Goal: Task Accomplishment & Management: Complete application form

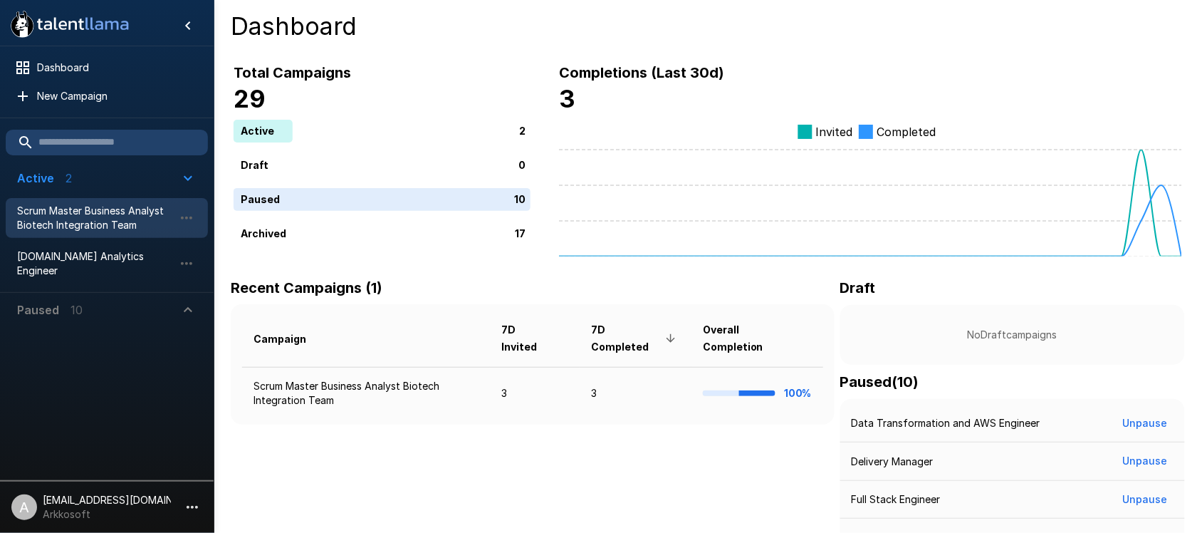
click at [91, 211] on span "Scrum Master Business Analyst Biotech Integration Team" at bounding box center [95, 218] width 157 height 28
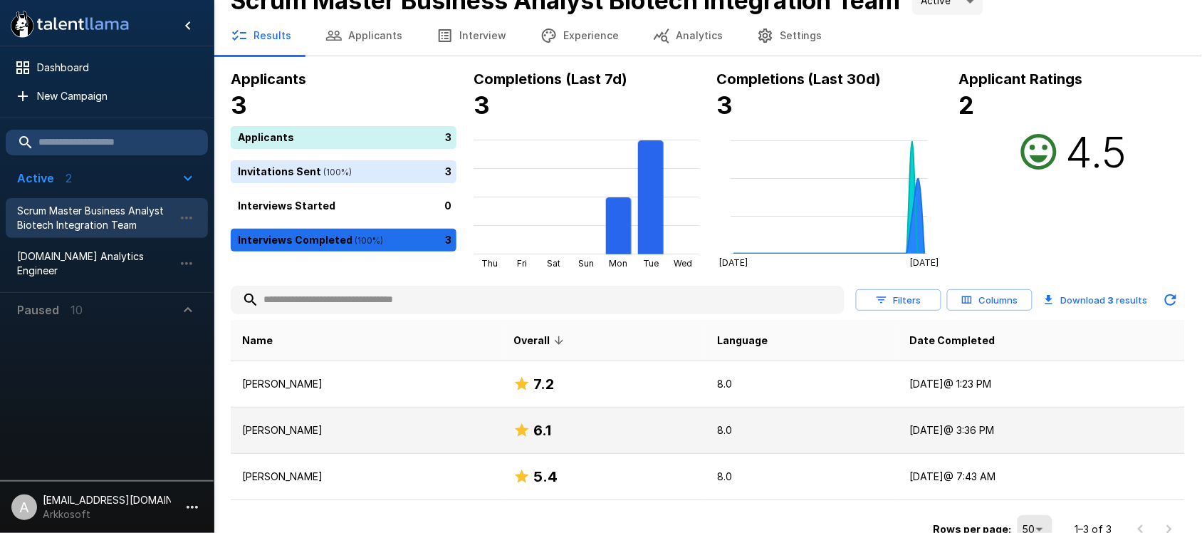
scroll to position [40, 0]
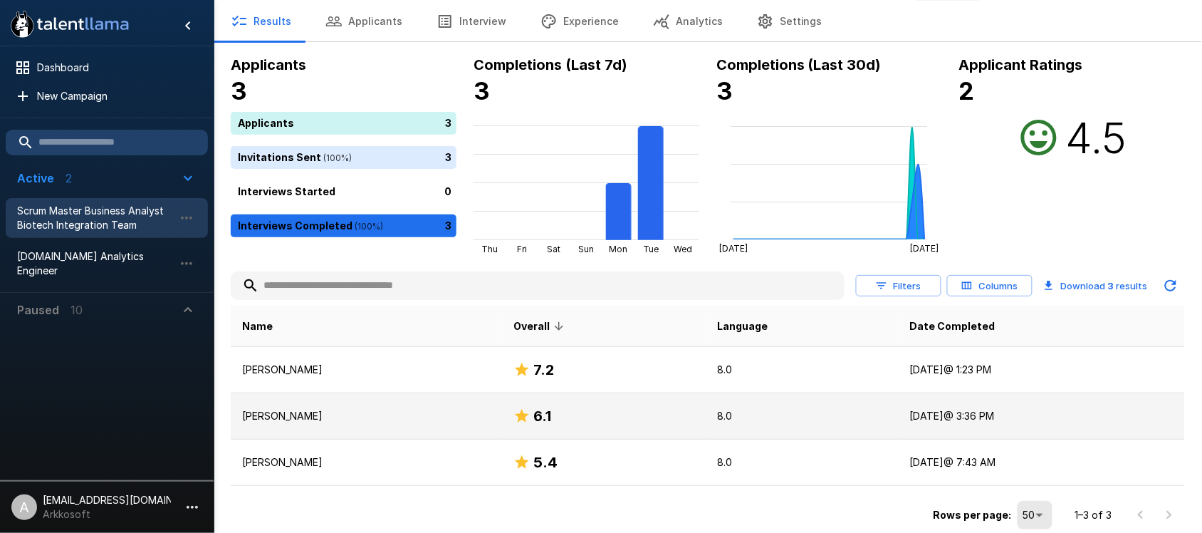
click at [383, 414] on p "[PERSON_NAME]" at bounding box center [366, 416] width 248 height 14
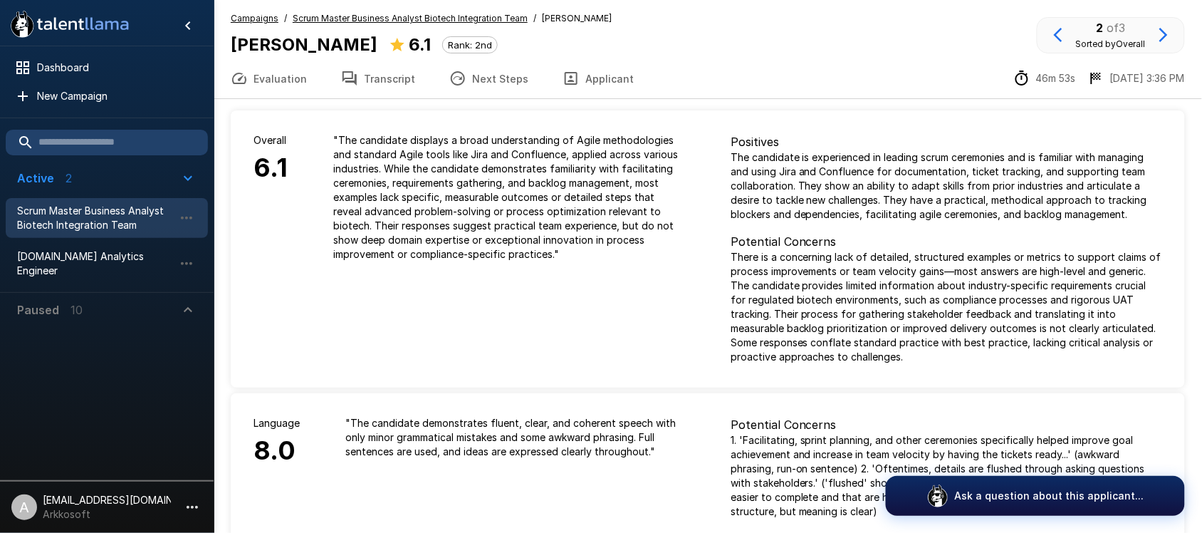
click at [372, 15] on u "Scrum Master Business Analyst Biotech Integration Team" at bounding box center [410, 18] width 235 height 11
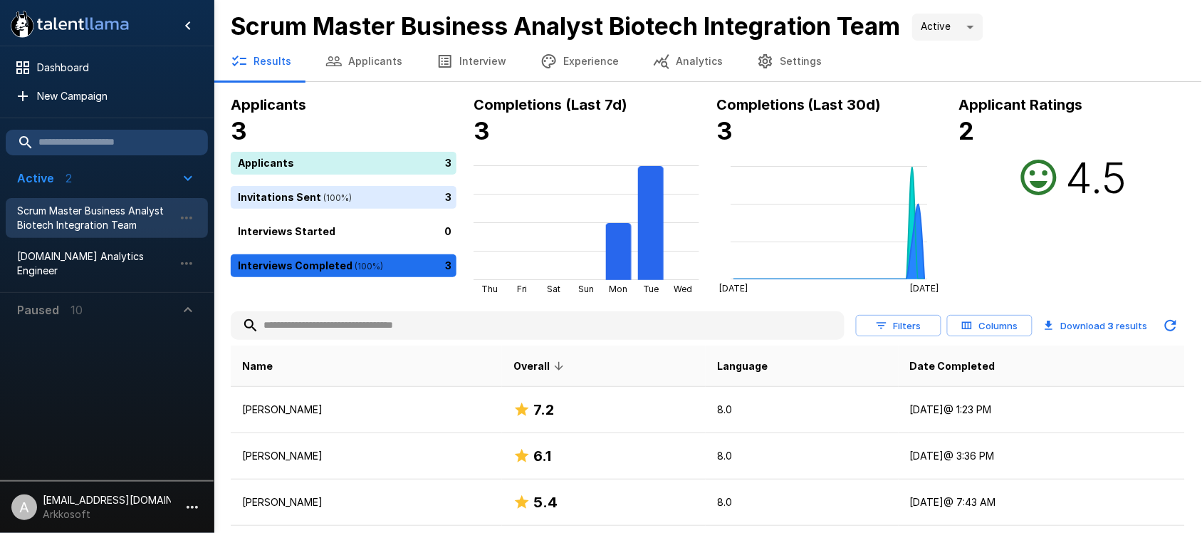
click at [686, 61] on button "Analytics" at bounding box center [688, 61] width 104 height 40
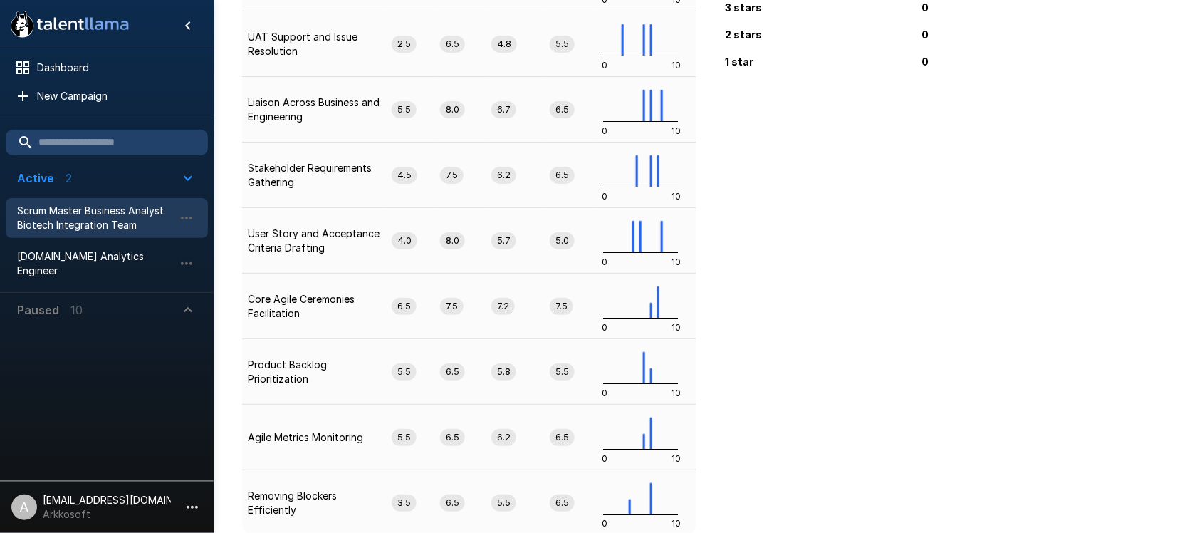
scroll to position [297, 0]
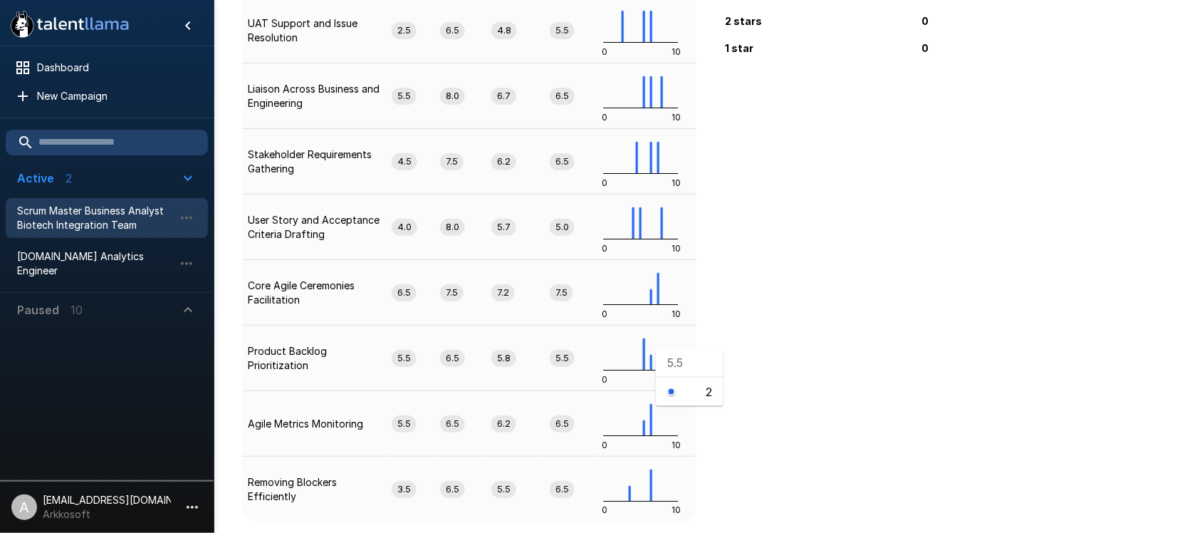
click at [644, 347] on rect at bounding box center [644, 354] width 3 height 32
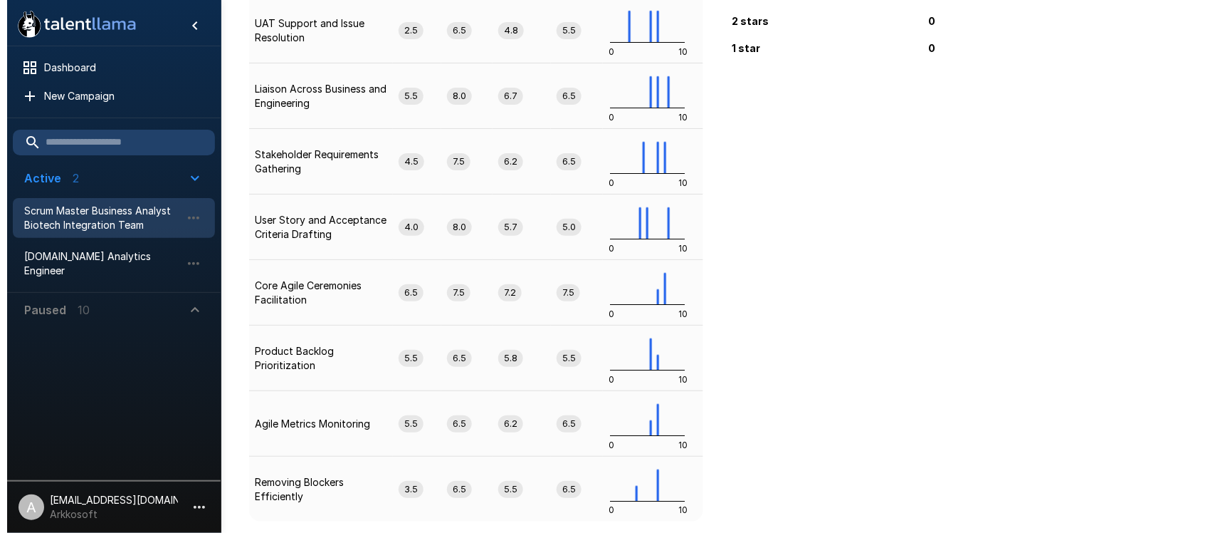
scroll to position [0, 0]
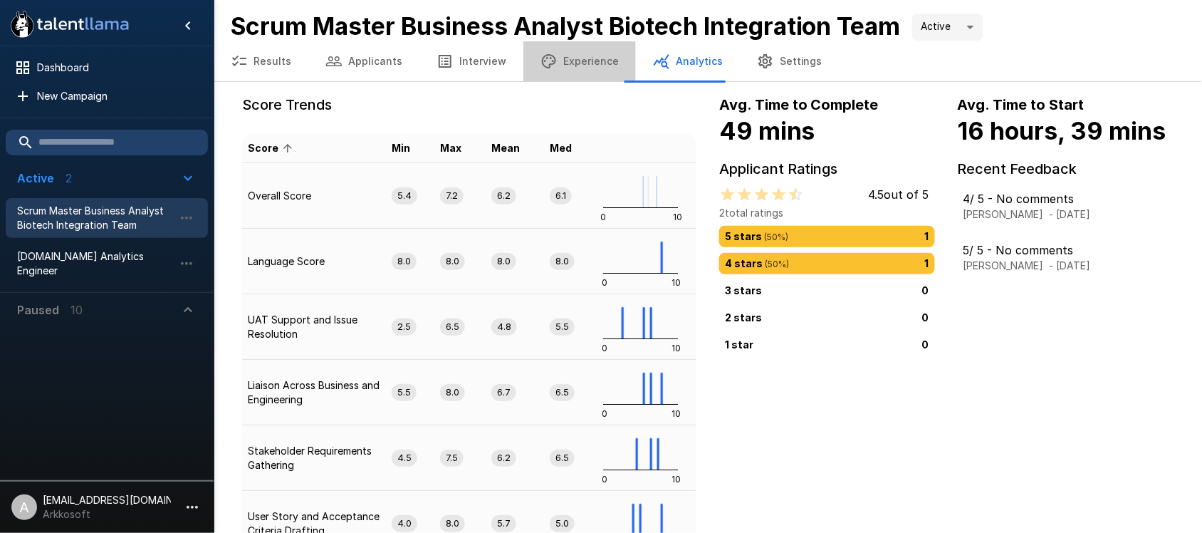
click at [562, 53] on button "Experience" at bounding box center [579, 61] width 112 height 40
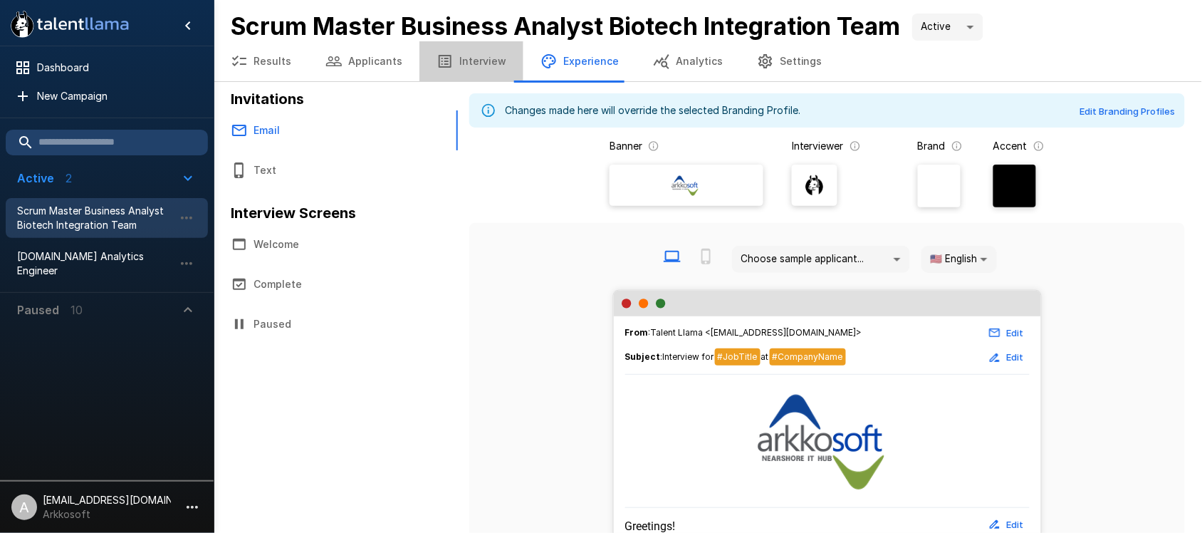
click at [468, 48] on button "Interview" at bounding box center [471, 61] width 104 height 40
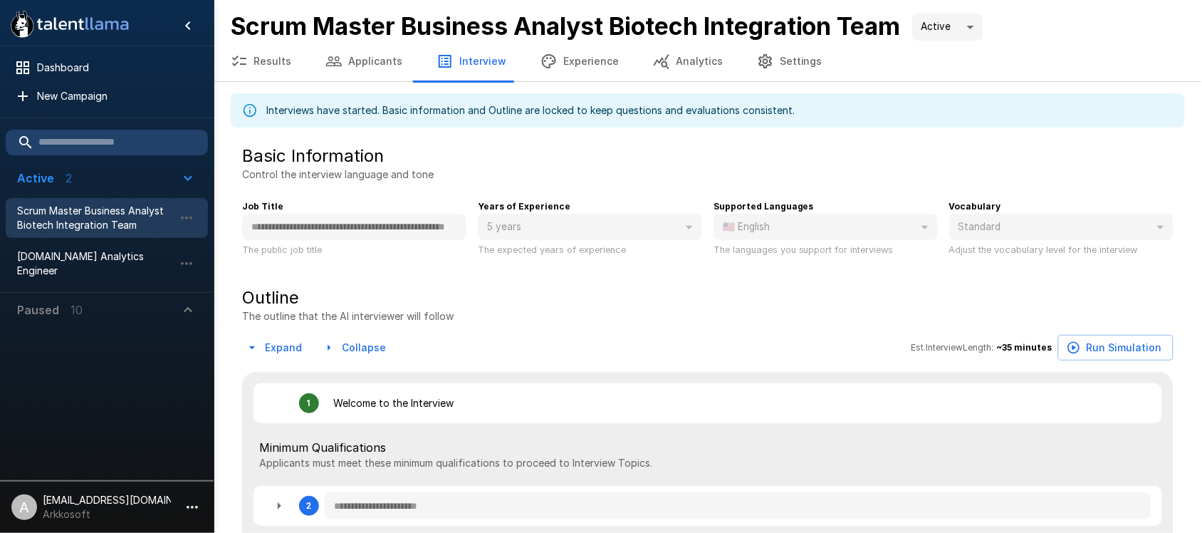
type textarea "*"
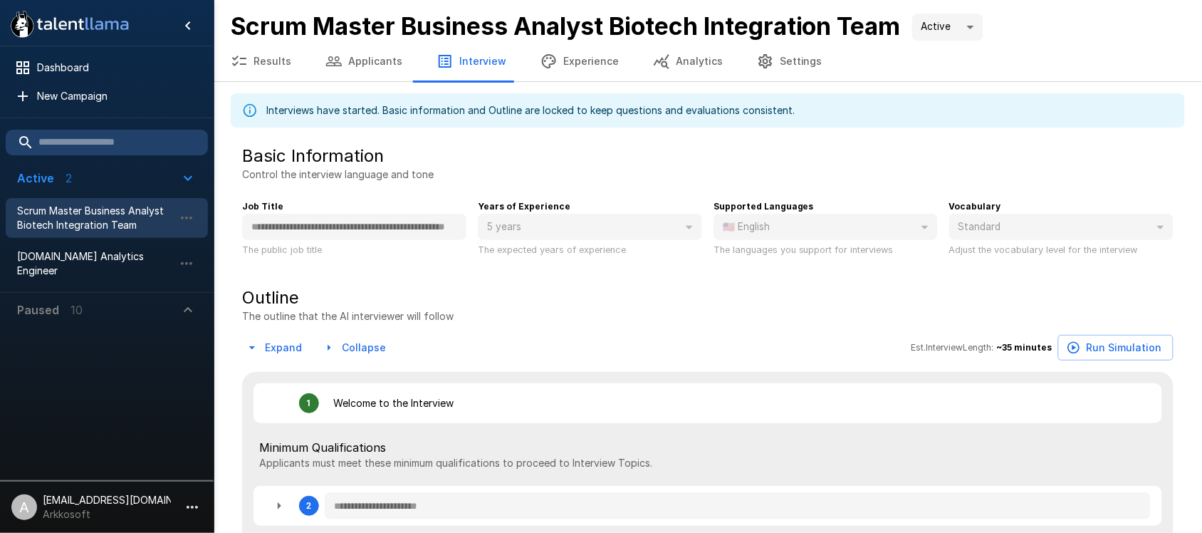
type textarea "*"
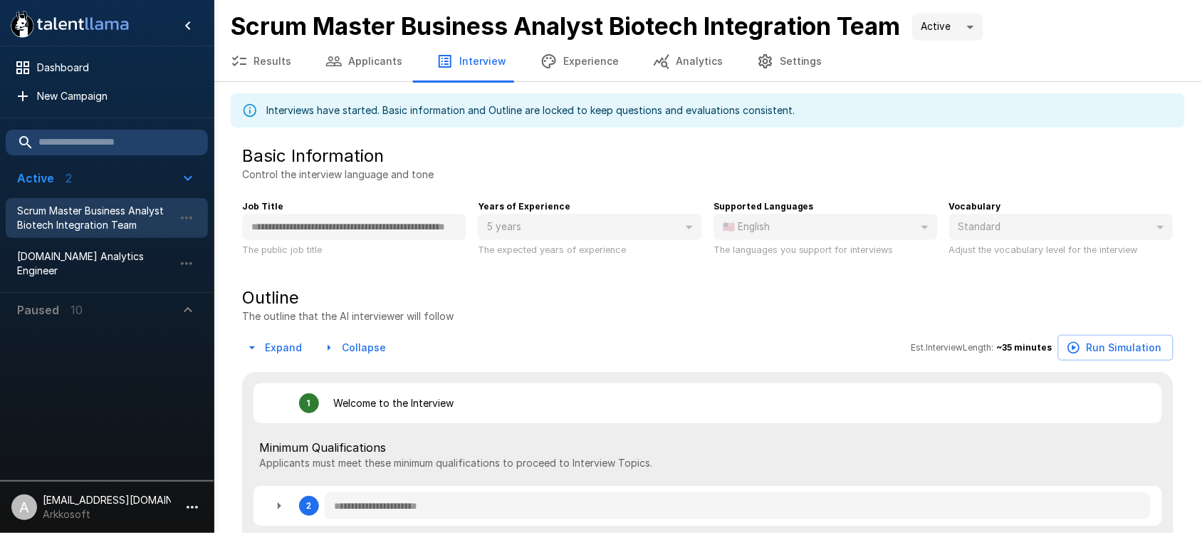
type textarea "*"
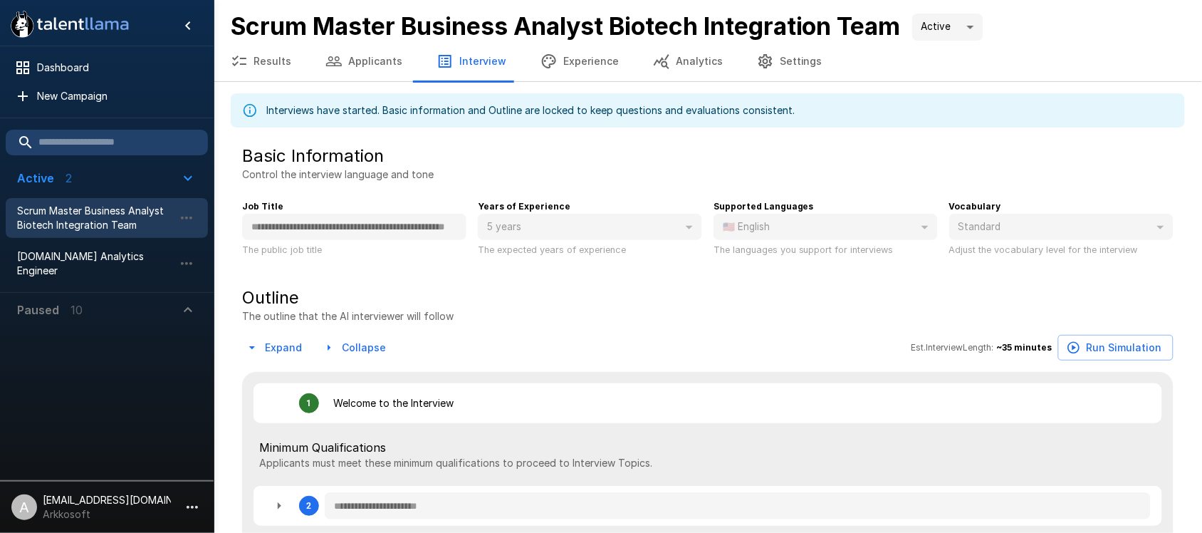
type textarea "*"
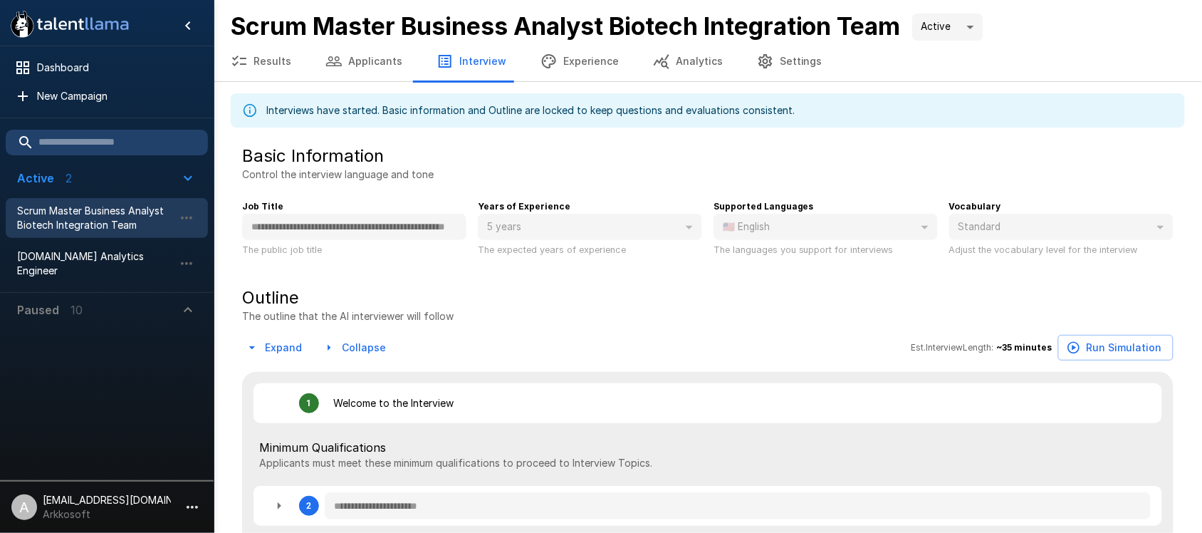
type textarea "*"
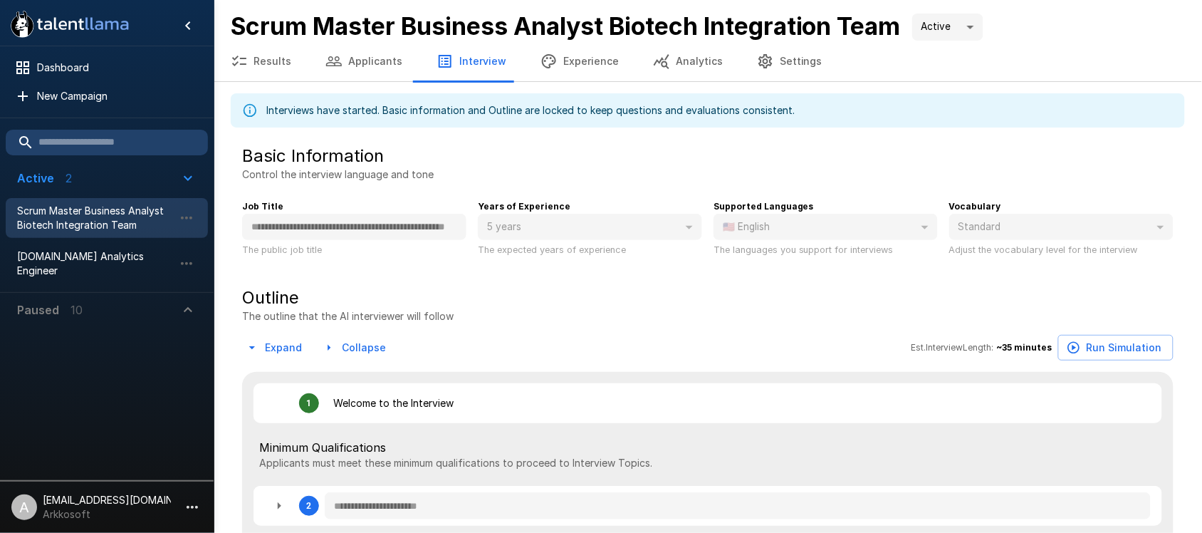
type textarea "*"
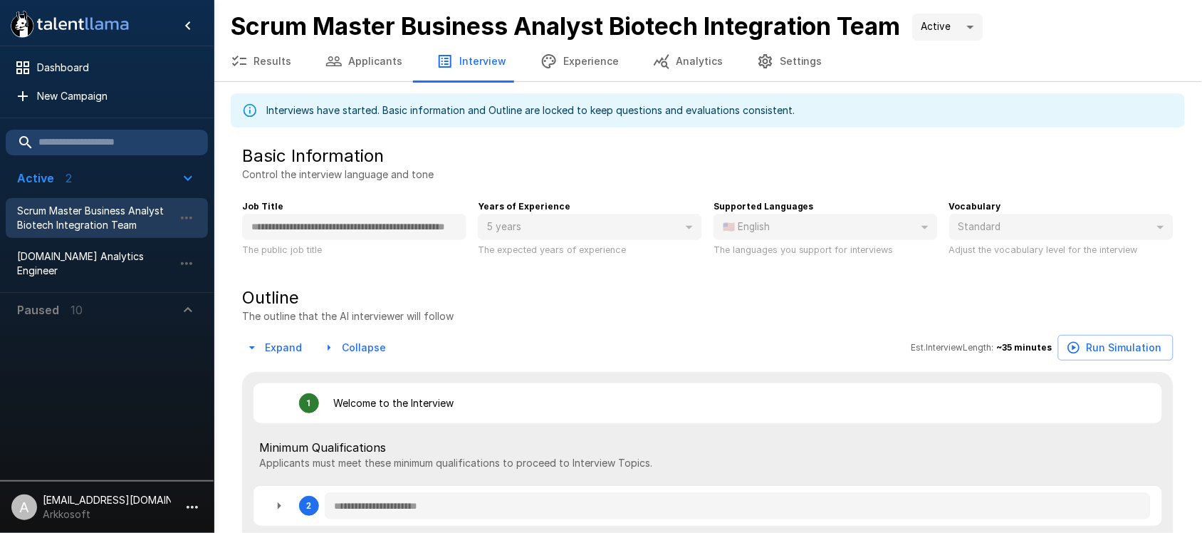
type textarea "*"
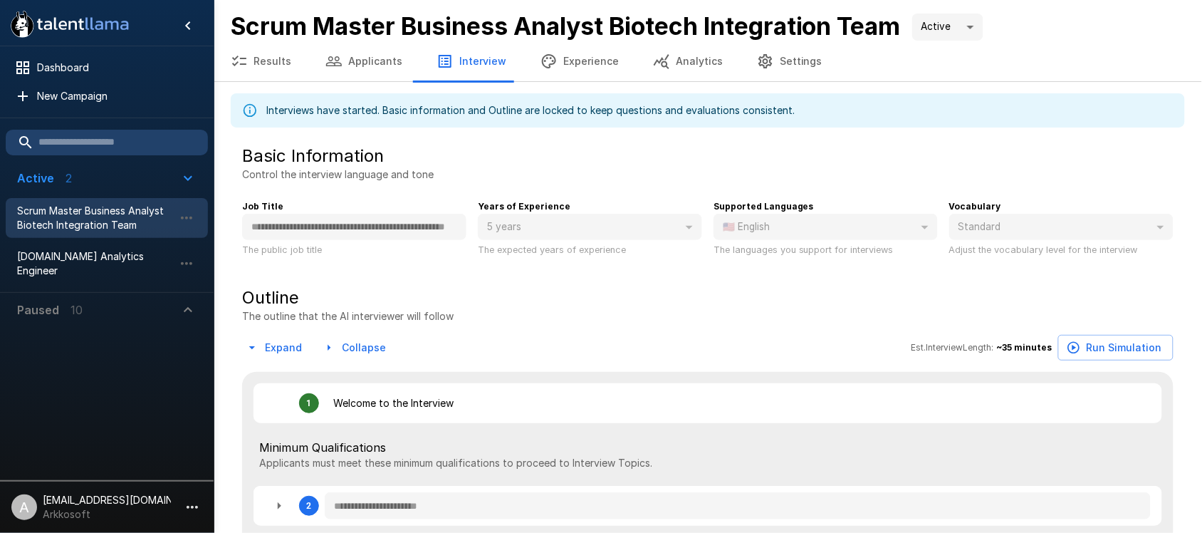
type textarea "*"
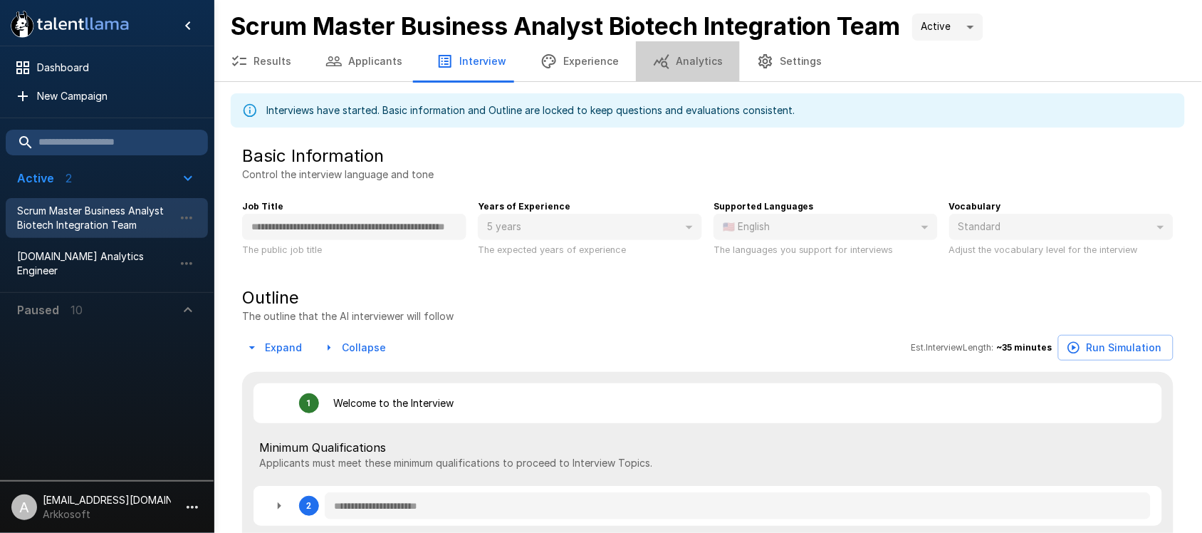
click at [696, 55] on button "Analytics" at bounding box center [688, 61] width 104 height 40
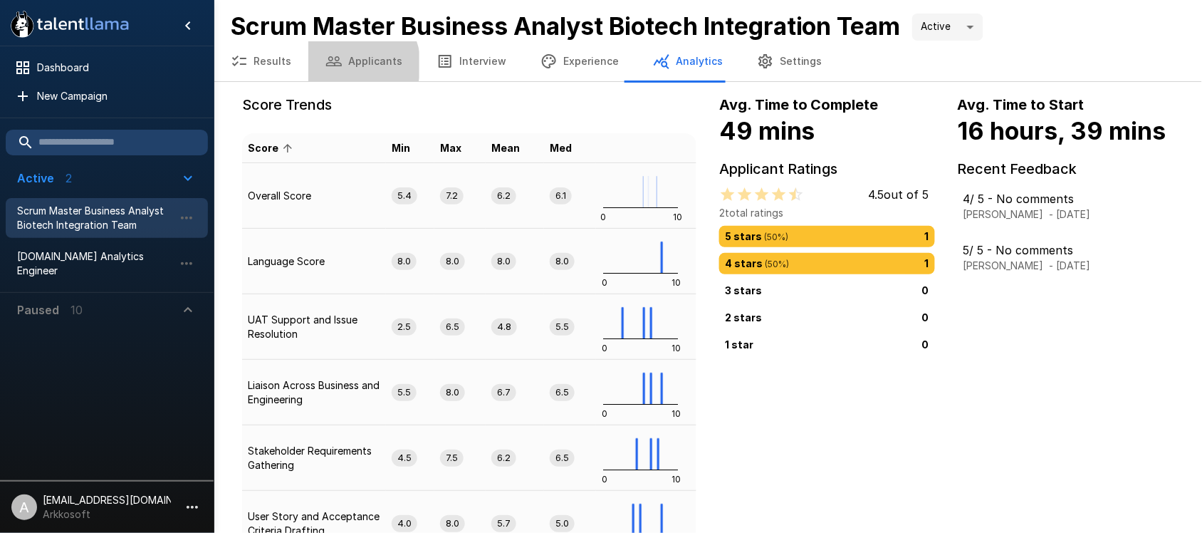
click at [347, 65] on button "Applicants" at bounding box center [363, 61] width 111 height 40
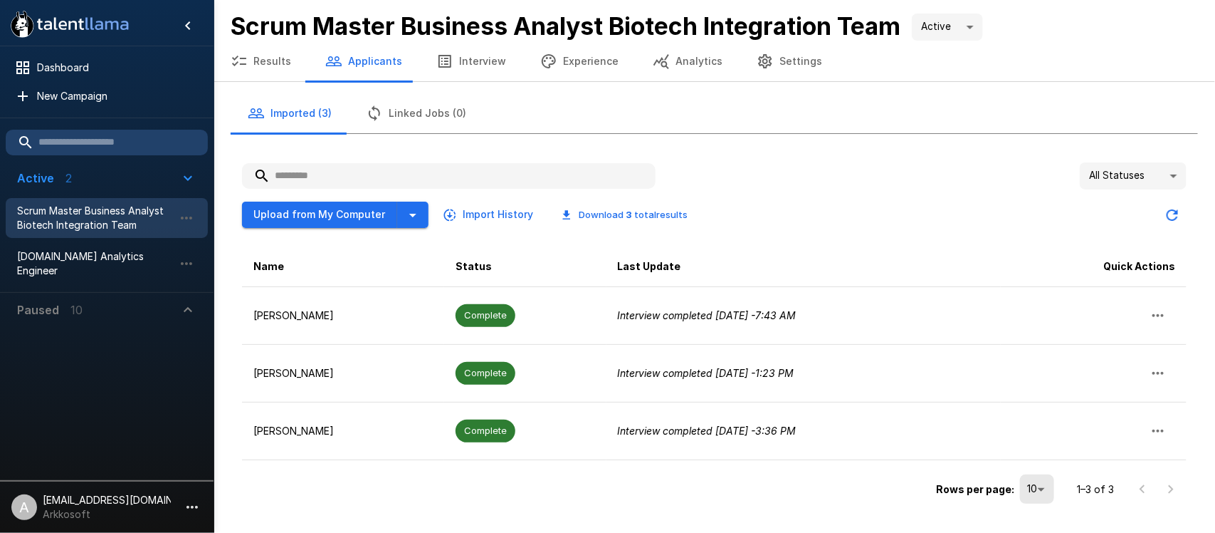
click at [1118, 180] on body ".st0{fill:#FFFFFF;} .st1{fill:#76a4ed;} Dashboard New Campaign Active 2 Scrum M…" at bounding box center [607, 266] width 1215 height 533
click at [954, 204] on div at bounding box center [607, 266] width 1215 height 533
click at [255, 55] on button "Results" at bounding box center [261, 61] width 95 height 40
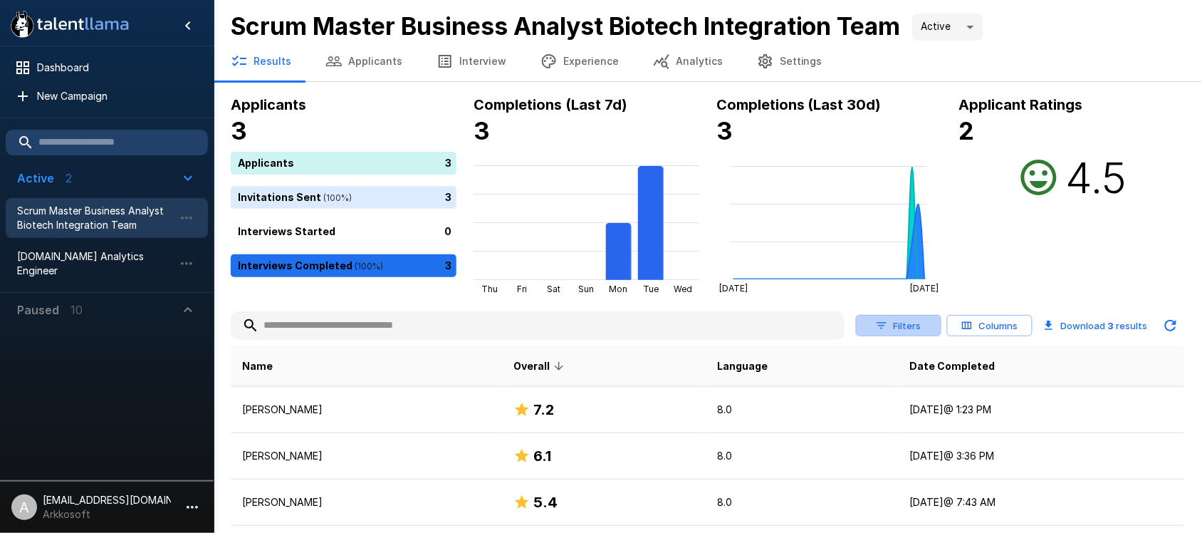
click at [884, 320] on icon "button" at bounding box center [881, 325] width 13 height 13
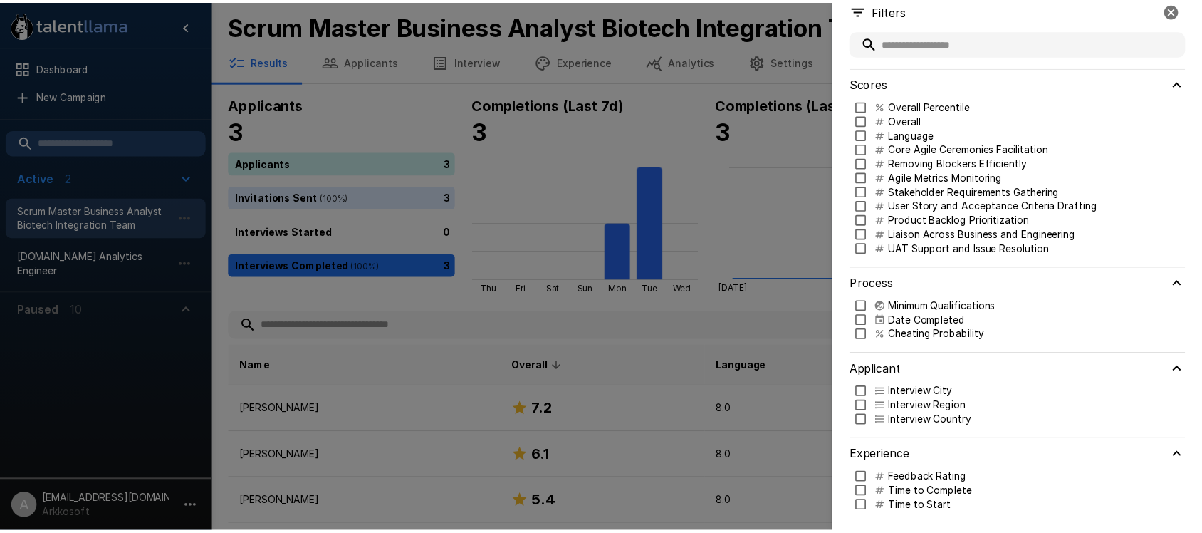
scroll to position [20, 0]
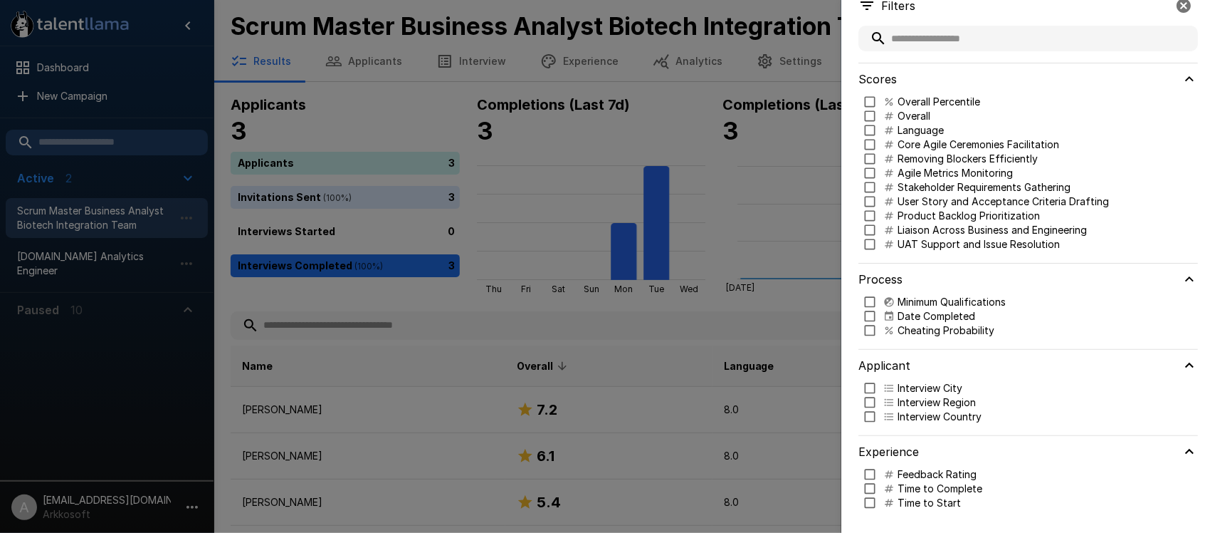
click at [189, 357] on div at bounding box center [607, 266] width 1215 height 533
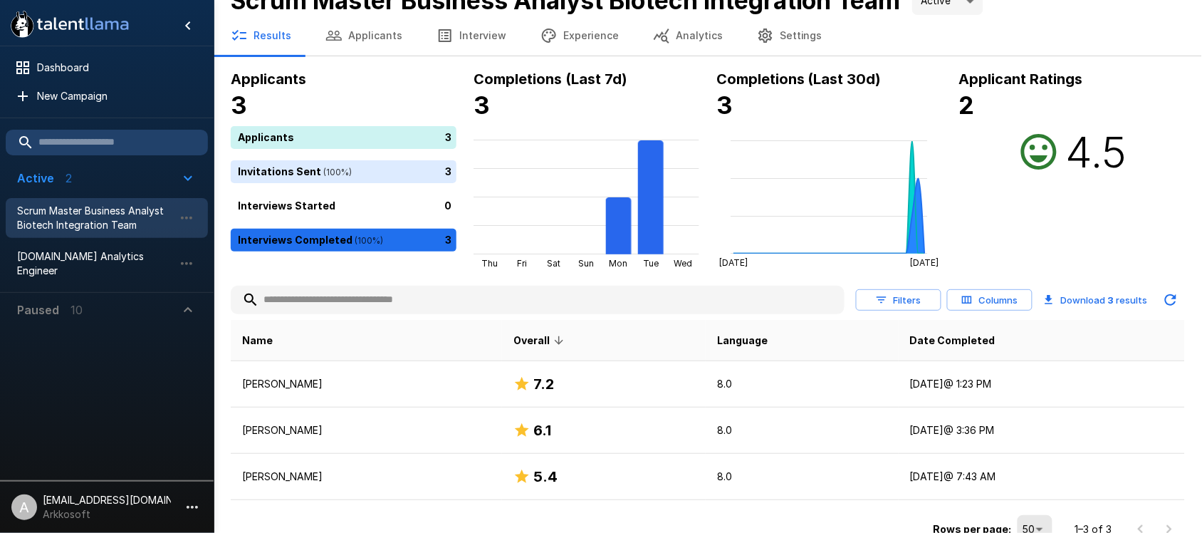
scroll to position [40, 0]
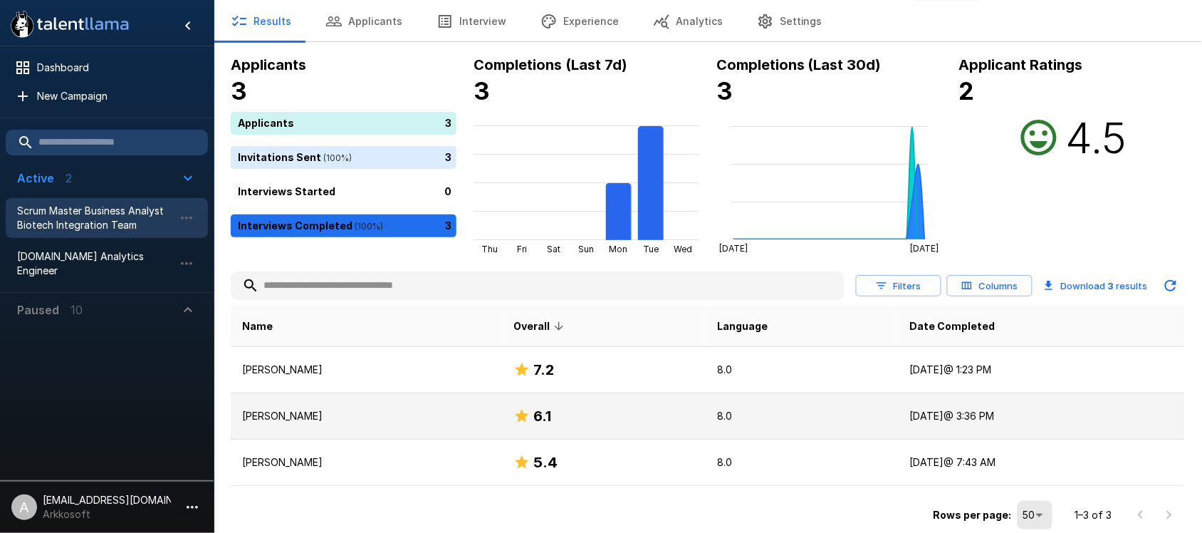
click at [340, 411] on p "[PERSON_NAME]" at bounding box center [366, 416] width 248 height 14
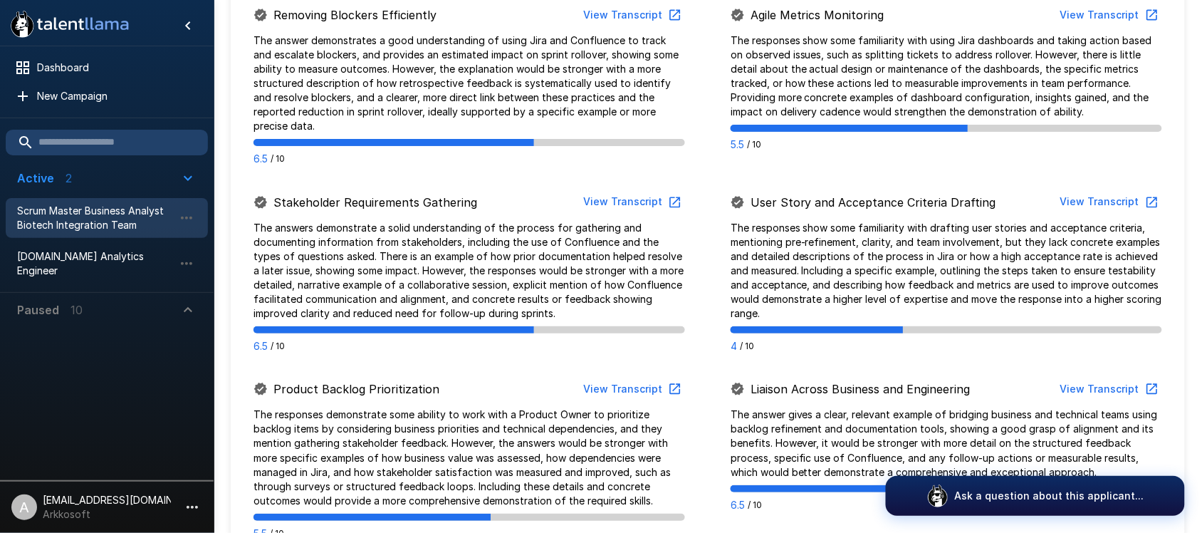
scroll to position [1157, 0]
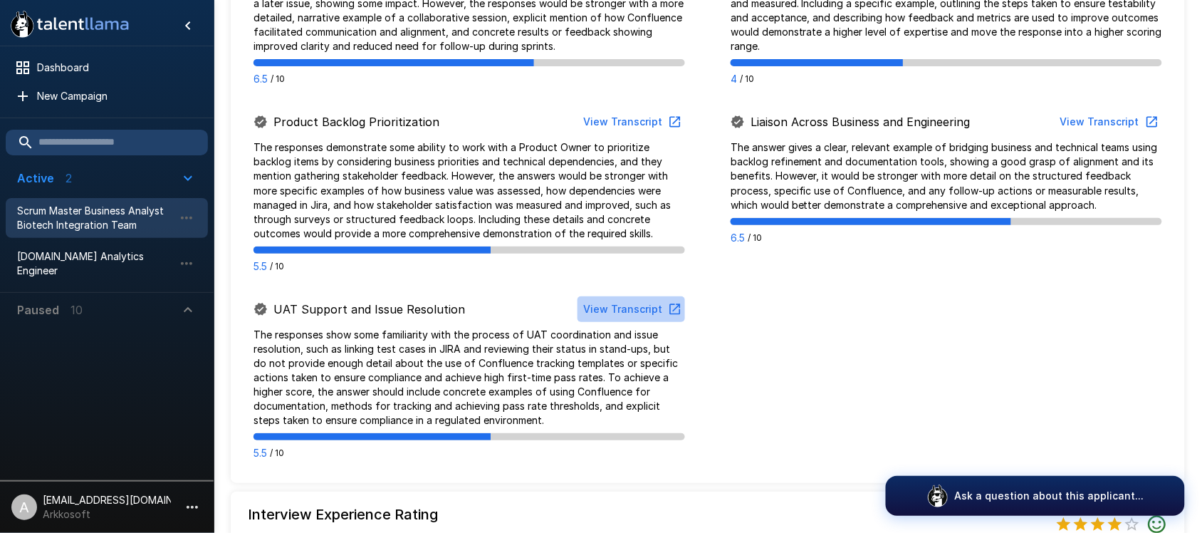
click at [649, 296] on button "View Transcript" at bounding box center [630, 309] width 107 height 26
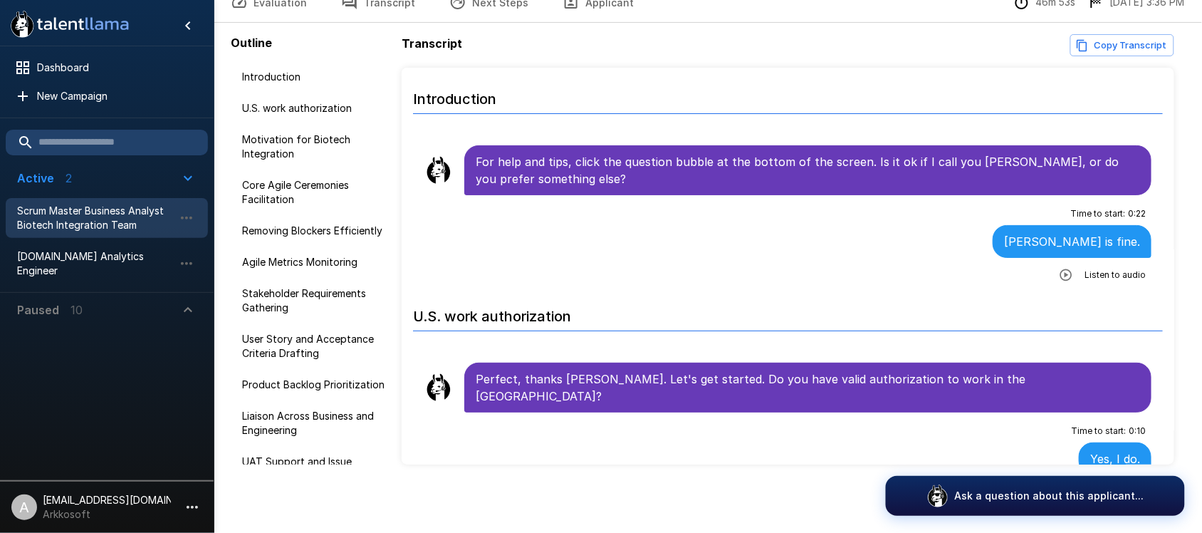
scroll to position [76, 0]
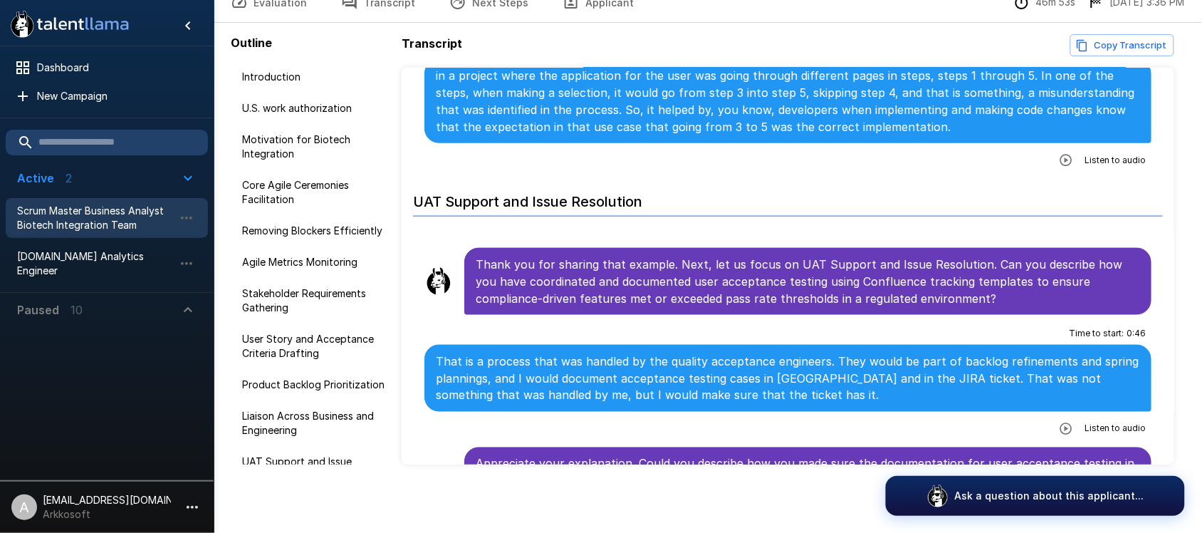
scroll to position [6982, 0]
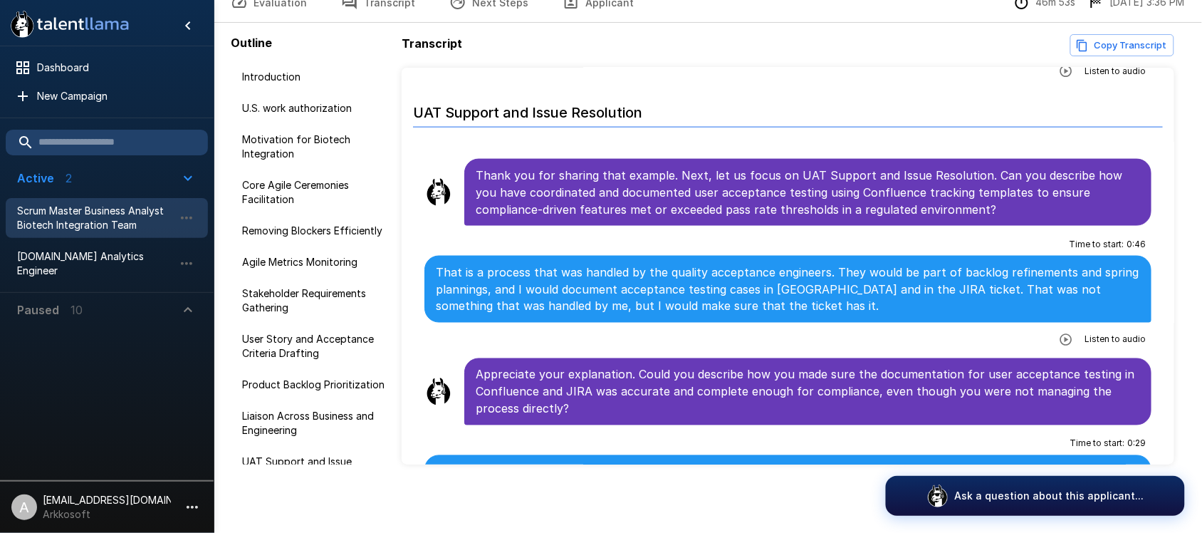
click at [1060, 334] on icon "button" at bounding box center [1066, 340] width 12 height 12
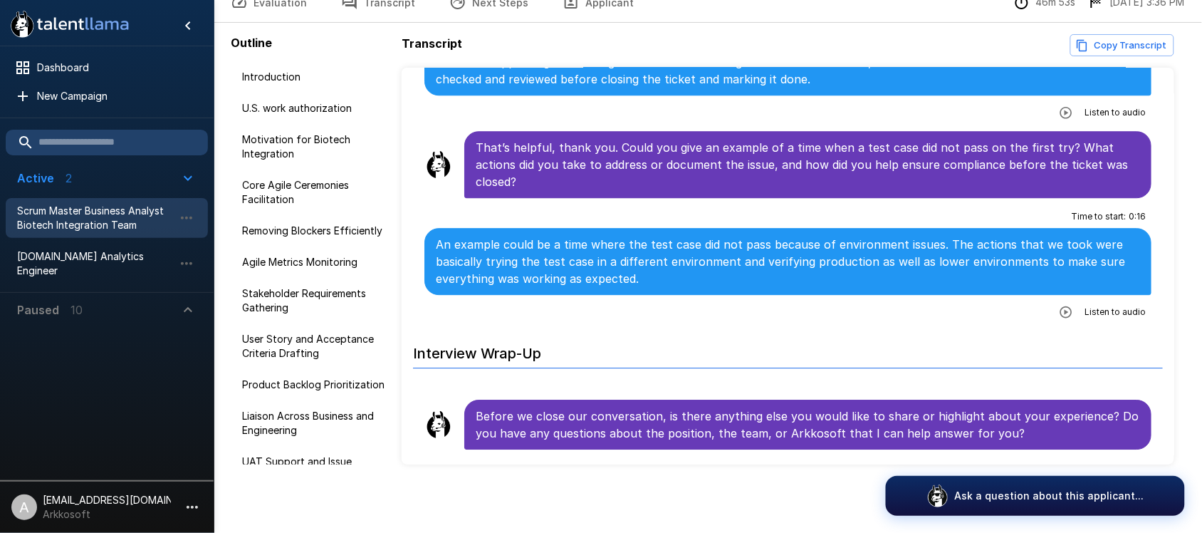
scroll to position [7605, 0]
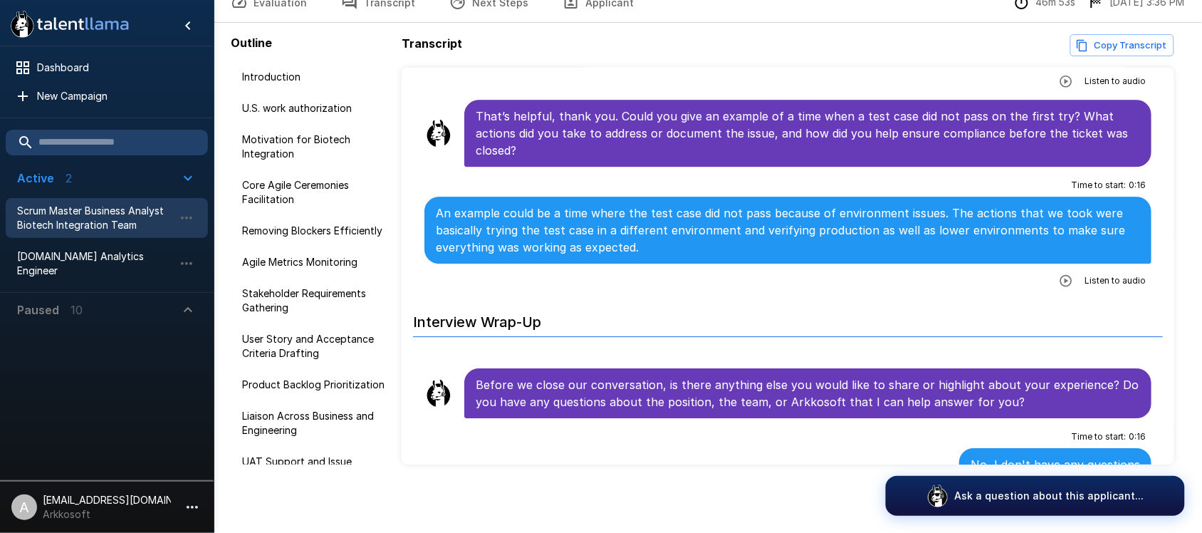
click at [58, 32] on icon ".st0{fill:#FFFFFF;} .st1{fill:#76a4ed;}" at bounding box center [70, 24] width 128 height 37
